Goal: Task Accomplishment & Management: Complete application form

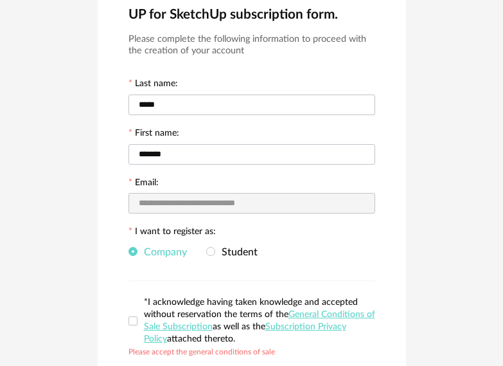
scroll to position [180, 0]
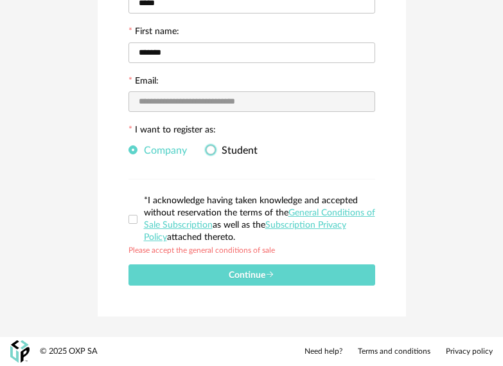
click at [234, 150] on span "Student" at bounding box center [236, 150] width 42 height 10
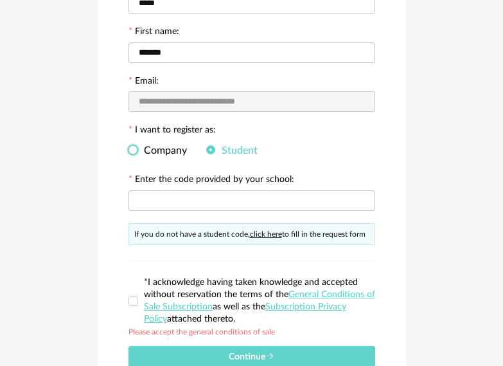
click at [167, 149] on span "Company" at bounding box center [161, 150] width 49 height 10
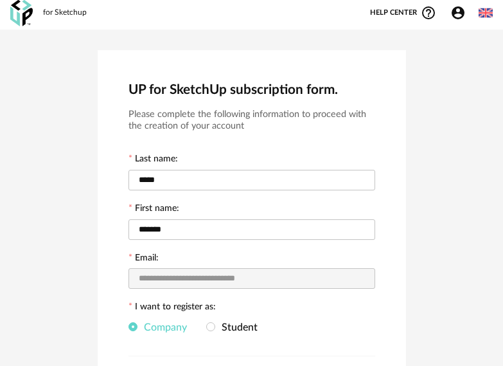
scroll to position [0, 0]
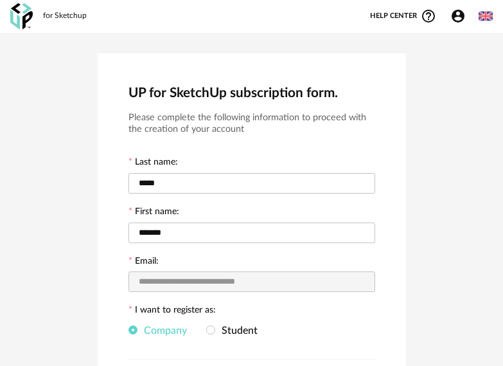
click at [444, 18] on div "Account Circle icon Account" at bounding box center [460, 15] width 35 height 15
click at [457, 22] on icon "Account Circle icon" at bounding box center [458, 16] width 13 height 13
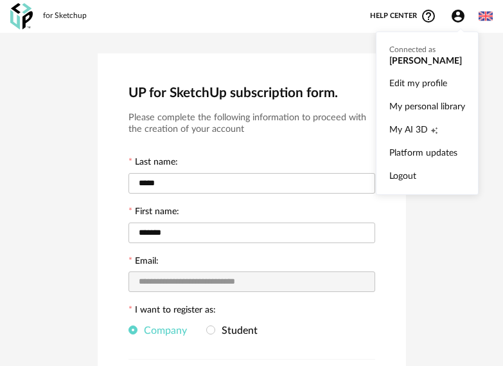
click at [428, 53] on ul "Connected as [PERSON_NAME] Edit my profile My personal library My AI 3D Creatio…" at bounding box center [427, 112] width 103 height 163
click at [418, 128] on span "My AI 3D" at bounding box center [408, 129] width 39 height 23
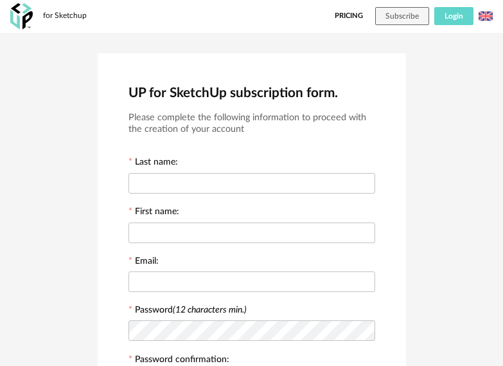
click at [467, 11] on button "Login" at bounding box center [453, 16] width 39 height 18
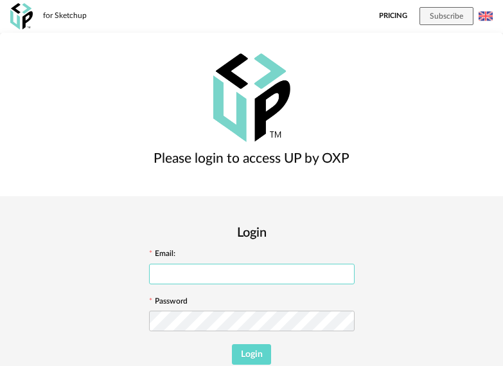
click at [332, 263] on input "text" at bounding box center [252, 273] width 206 height 21
type input "**********"
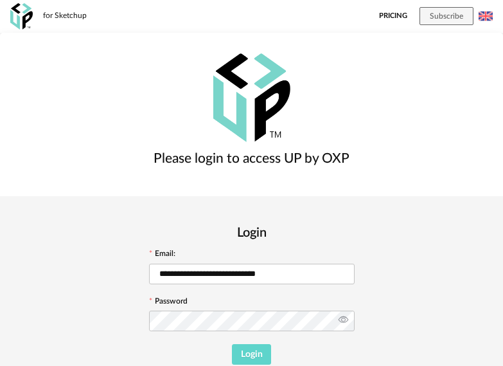
click at [351, 308] on icon at bounding box center [343, 321] width 16 height 26
click at [271, 344] on button "Login" at bounding box center [251, 354] width 39 height 21
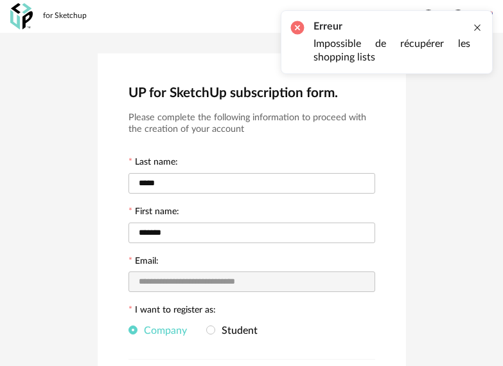
click at [479, 27] on div at bounding box center [477, 27] width 10 height 10
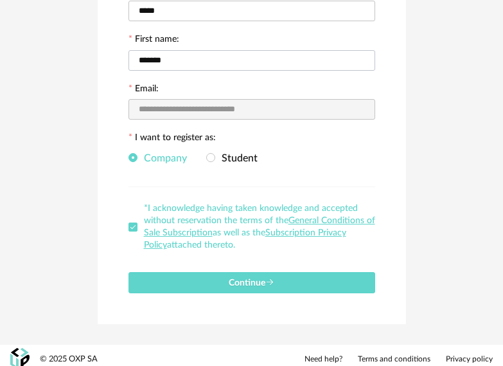
scroll to position [180, 0]
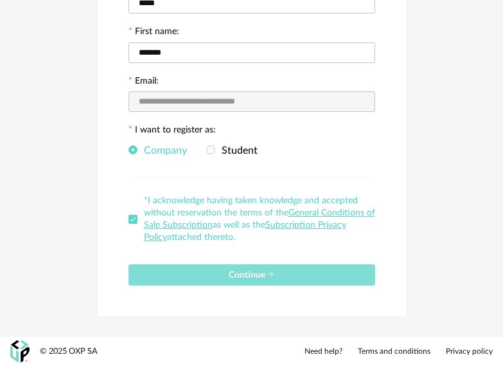
click at [290, 282] on button "Continue" at bounding box center [251, 274] width 247 height 21
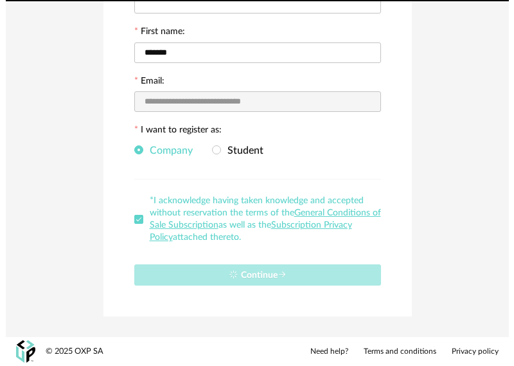
scroll to position [0, 0]
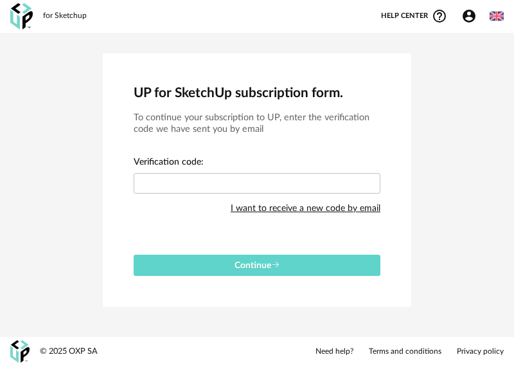
click at [469, 24] on div "for Sketchup Help center Help Circle Outline icon Video tutorials Read FAQ Cont…" at bounding box center [257, 16] width 514 height 33
click at [468, 15] on icon "Account Circle icon" at bounding box center [469, 16] width 13 height 13
